Goal: Transaction & Acquisition: Purchase product/service

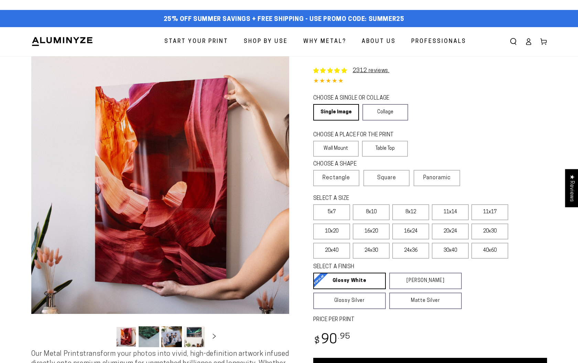
select select "**********"
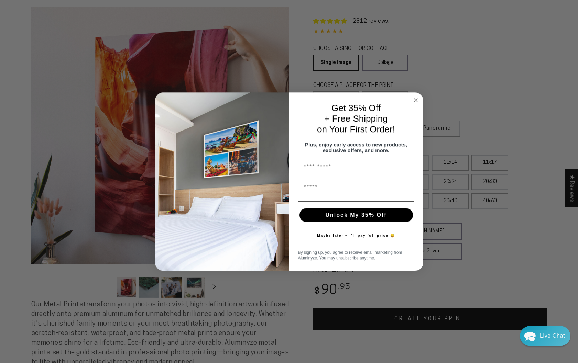
scroll to position [35, 0]
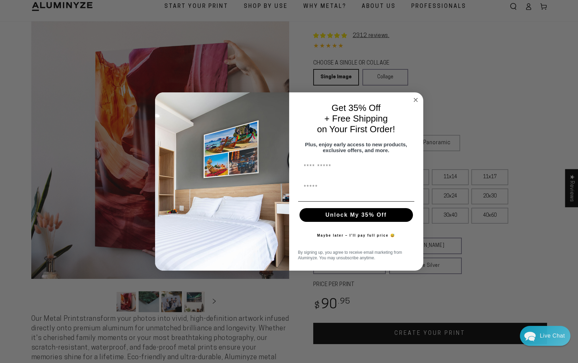
click at [415, 97] on circle "Close dialog" at bounding box center [415, 100] width 8 height 8
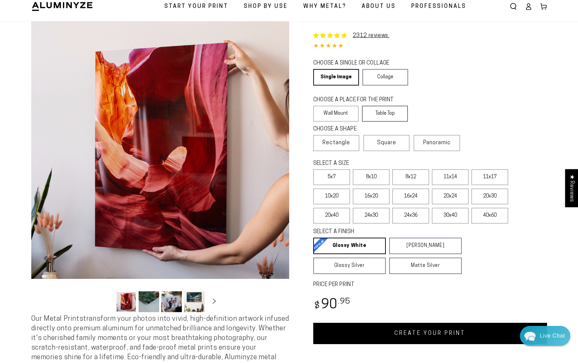
click at [384, 118] on label "Table Top" at bounding box center [385, 114] width 46 height 16
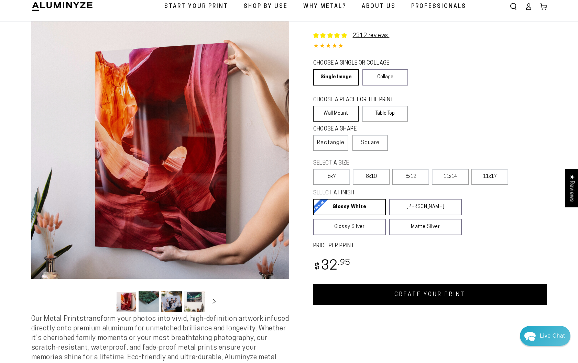
click at [333, 115] on label "Wall Mount" at bounding box center [336, 114] width 46 height 16
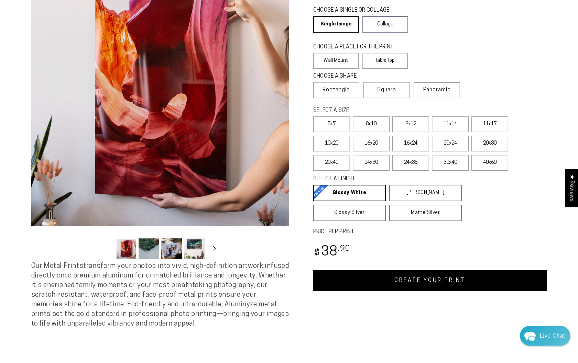
scroll to position [105, 0]
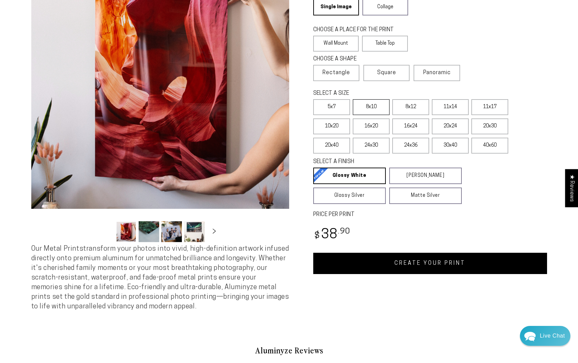
click at [373, 110] on label "8x10" at bounding box center [371, 107] width 37 height 16
click at [487, 107] on label "11x17" at bounding box center [489, 107] width 37 height 16
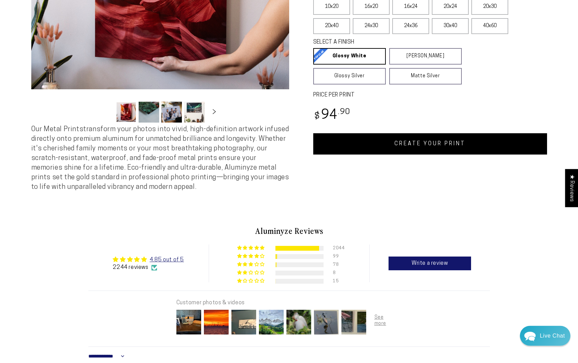
scroll to position [210, 0]
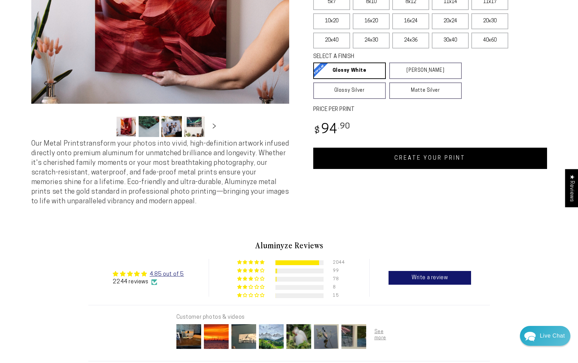
click at [437, 162] on link "CREATE YOUR PRINT" at bounding box center [430, 158] width 234 height 21
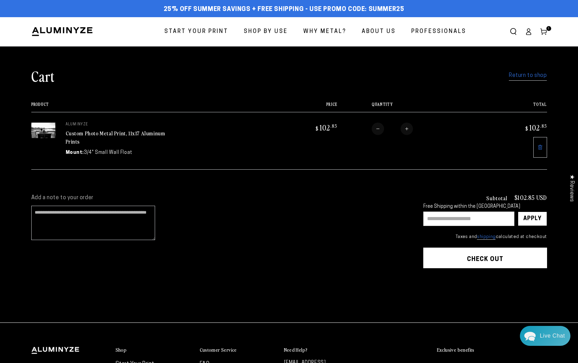
click at [470, 257] on button "Check out" at bounding box center [485, 258] width 124 height 21
click at [476, 254] on button "Check out" at bounding box center [485, 258] width 124 height 21
